Goal: Task Accomplishment & Management: Manage account settings

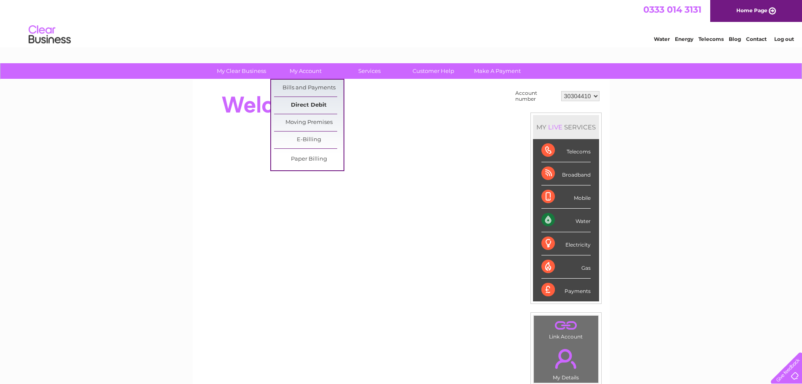
click at [304, 104] on link "Direct Debit" at bounding box center [308, 105] width 69 height 17
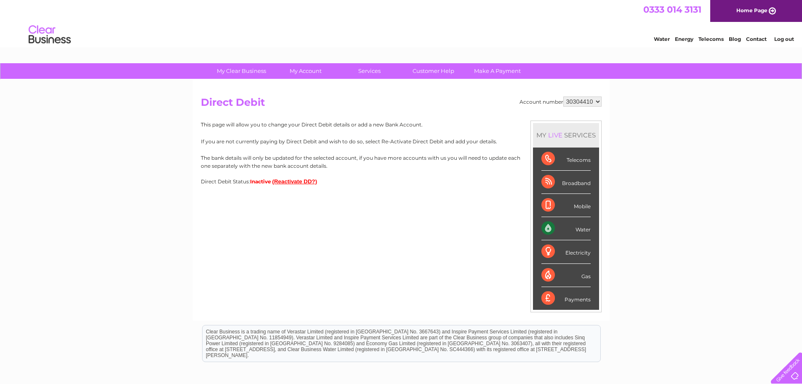
click at [286, 181] on button "(Reactivate DD?)" at bounding box center [294, 181] width 45 height 6
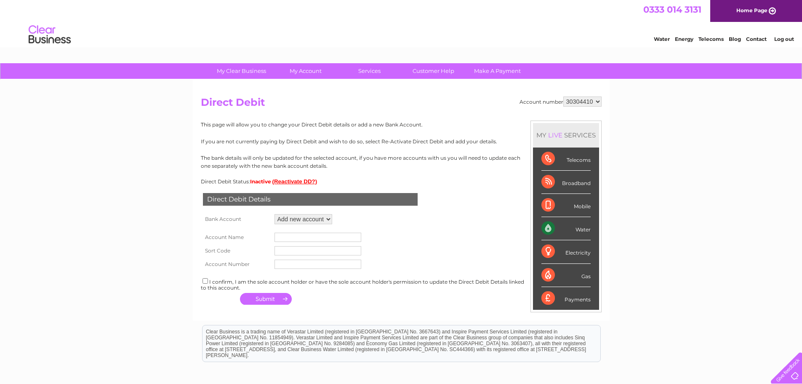
click at [328, 218] on select "Add new account" at bounding box center [304, 219] width 58 height 10
click at [275, 214] on select "Add new account" at bounding box center [304, 219] width 58 height 10
click at [296, 238] on input "text" at bounding box center [318, 236] width 87 height 9
type input "Belgravia Kitchen Design Ltd"
click at [297, 251] on input "text" at bounding box center [318, 250] width 87 height 9
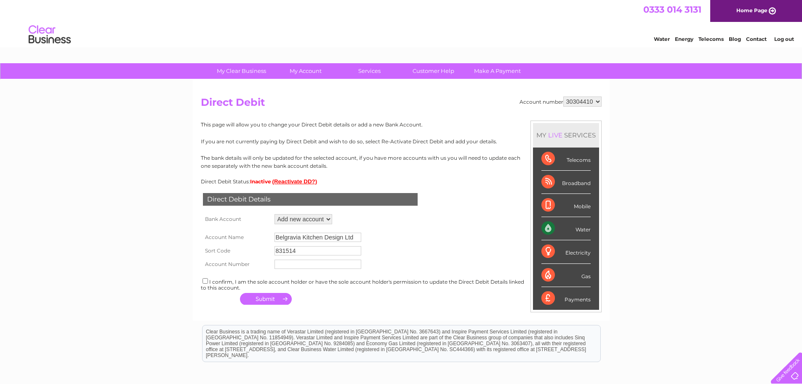
type input "831514"
click at [282, 265] on input "text" at bounding box center [318, 263] width 87 height 9
type input "00773439"
click at [204, 280] on input "checkbox" at bounding box center [205, 280] width 5 height 5
checkbox input "true"
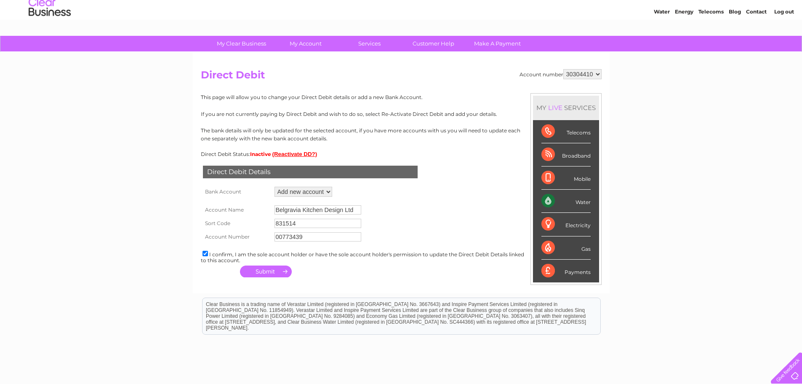
scroll to position [42, 0]
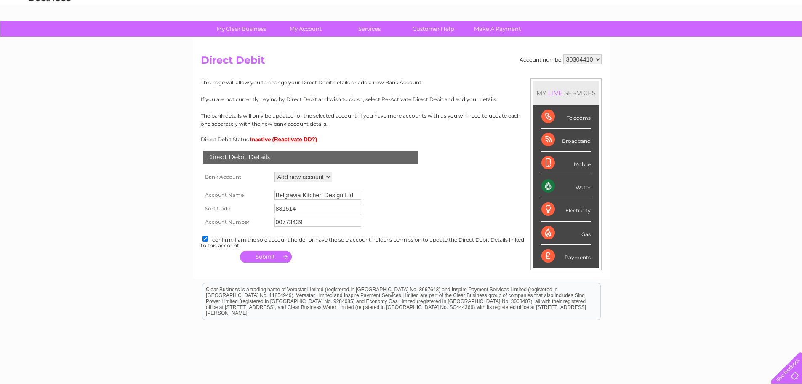
click at [268, 255] on button "button" at bounding box center [266, 257] width 52 height 12
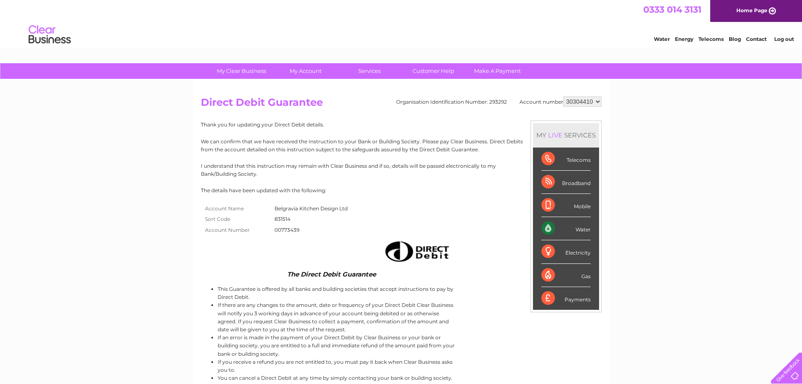
click at [782, 39] on link "Log out" at bounding box center [784, 39] width 20 height 6
